Goal: Information Seeking & Learning: Stay updated

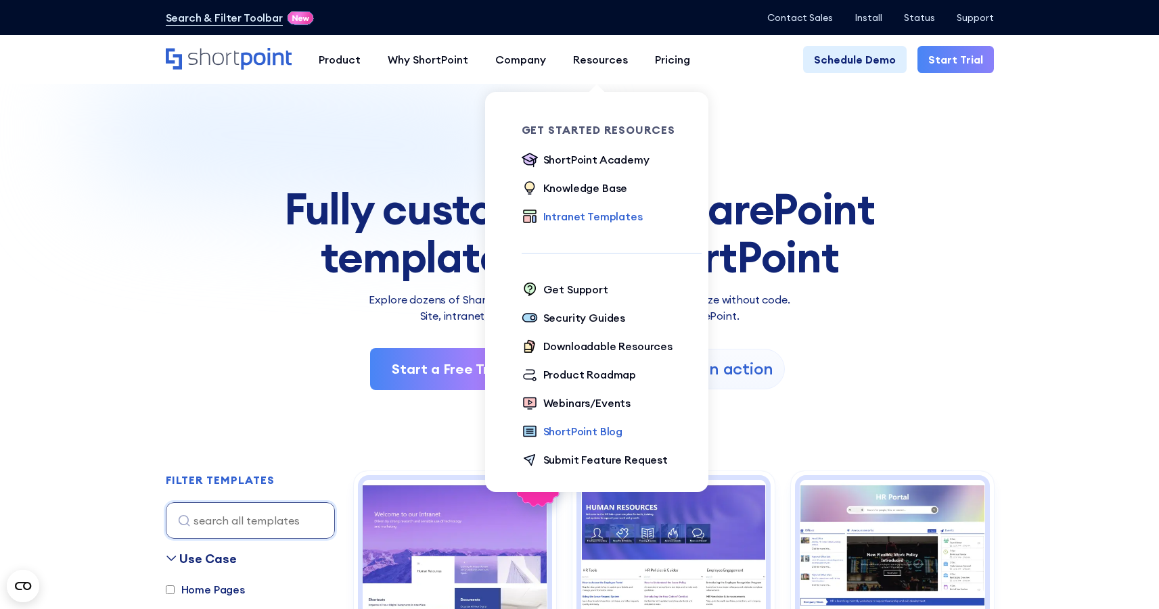
click at [592, 429] on div "ShortPoint Blog" at bounding box center [583, 431] width 80 height 16
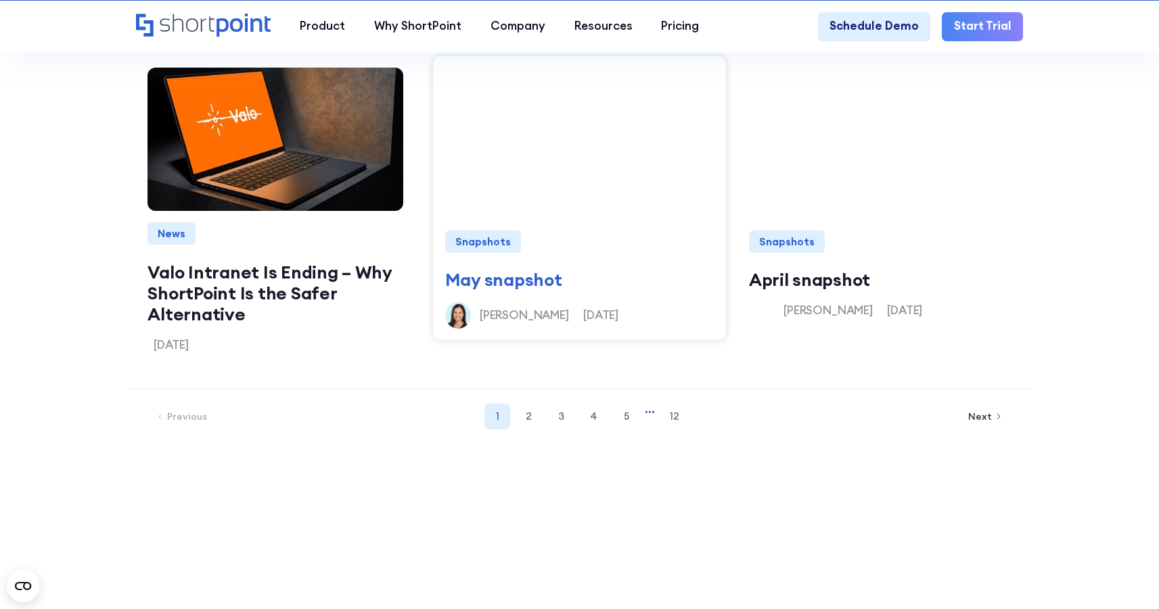
scroll to position [1734, 0]
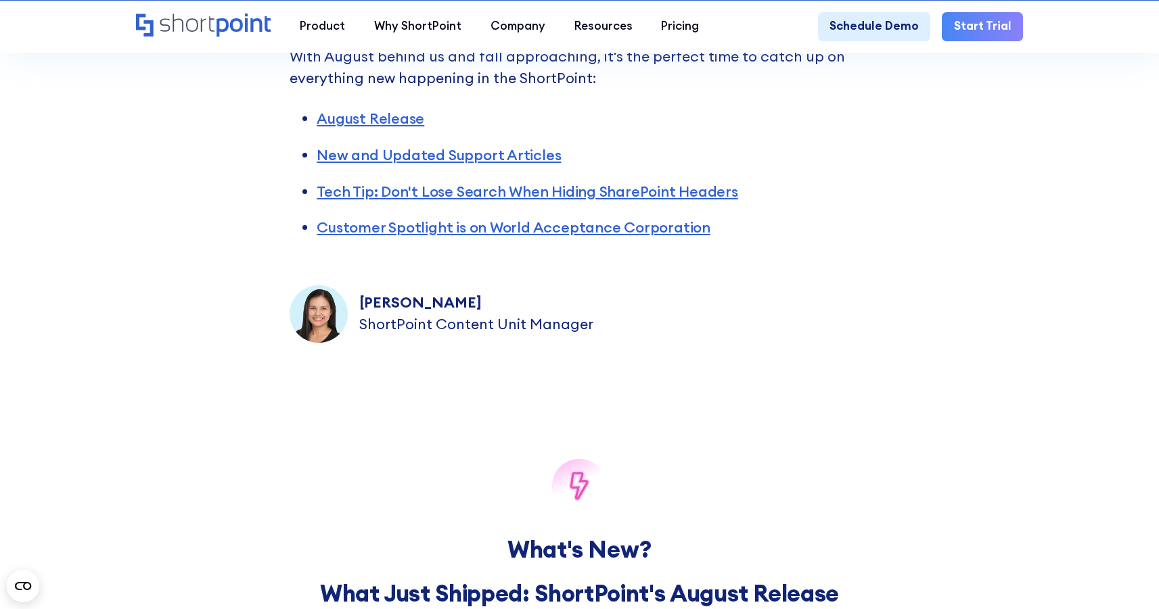
scroll to position [600, 0]
click at [522, 165] on link "New and Updated Support Articles" at bounding box center [439, 156] width 244 height 18
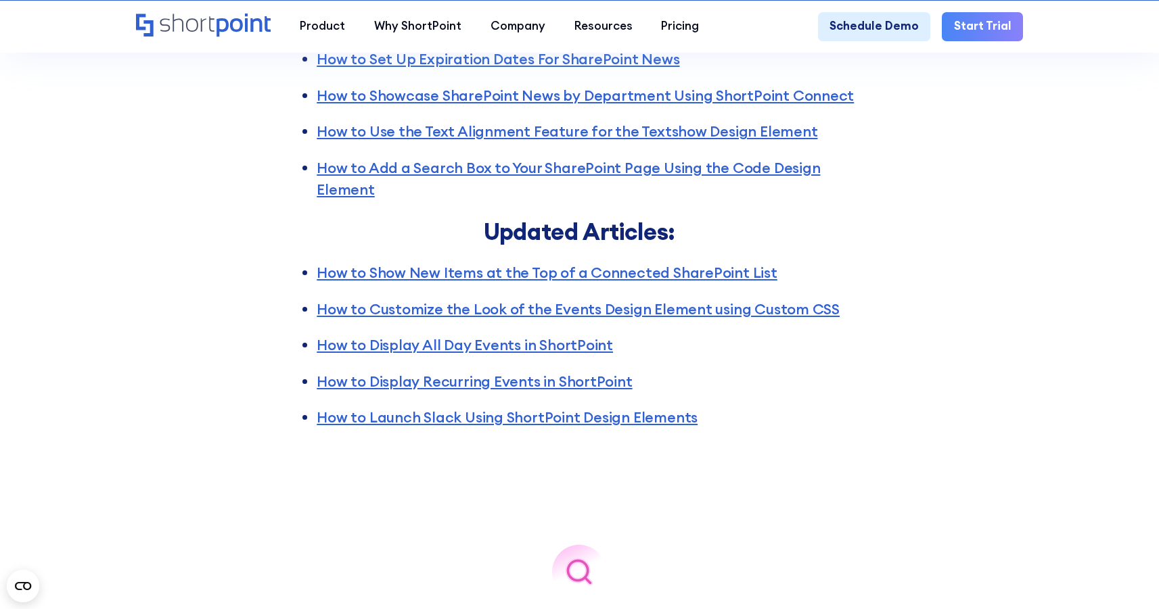
scroll to position [2608, 0]
